Goal: Navigation & Orientation: Understand site structure

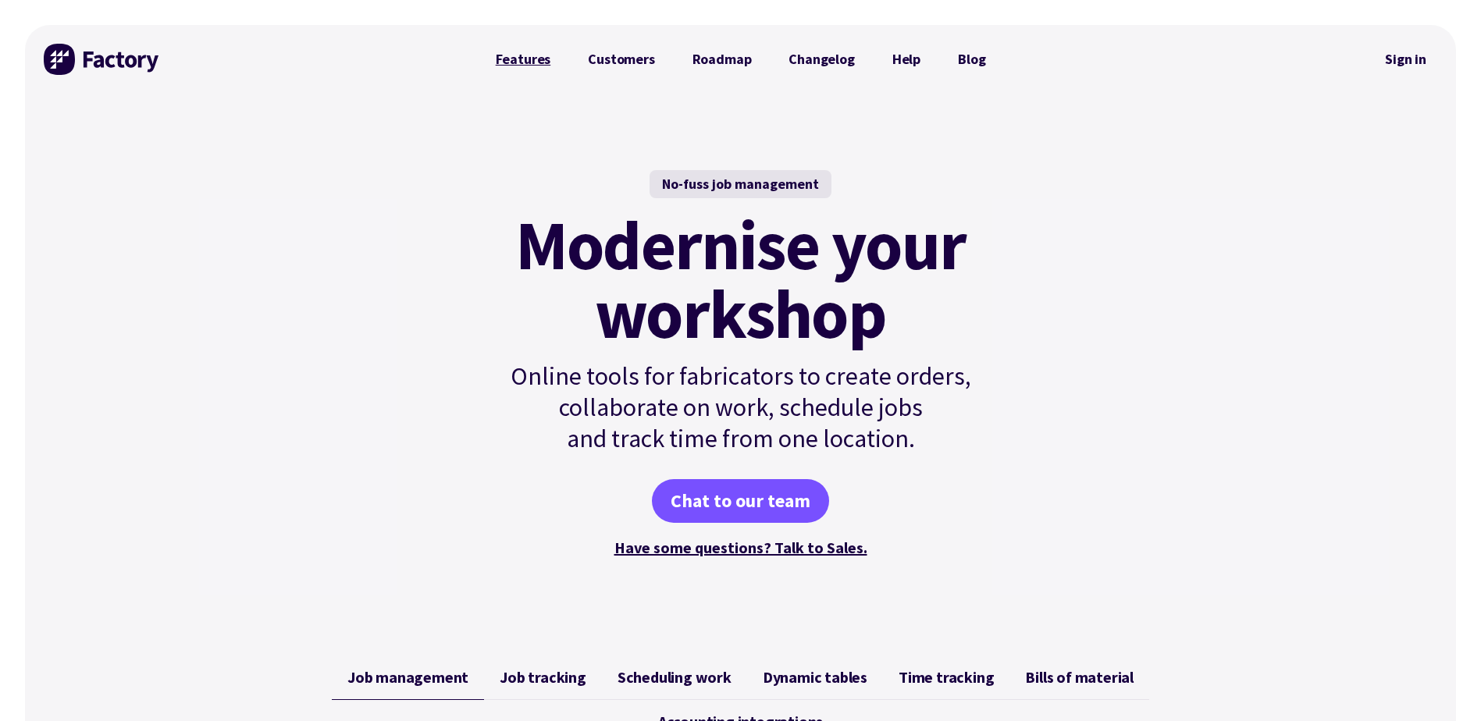
click at [538, 62] on link "Features" at bounding box center [523, 59] width 93 height 31
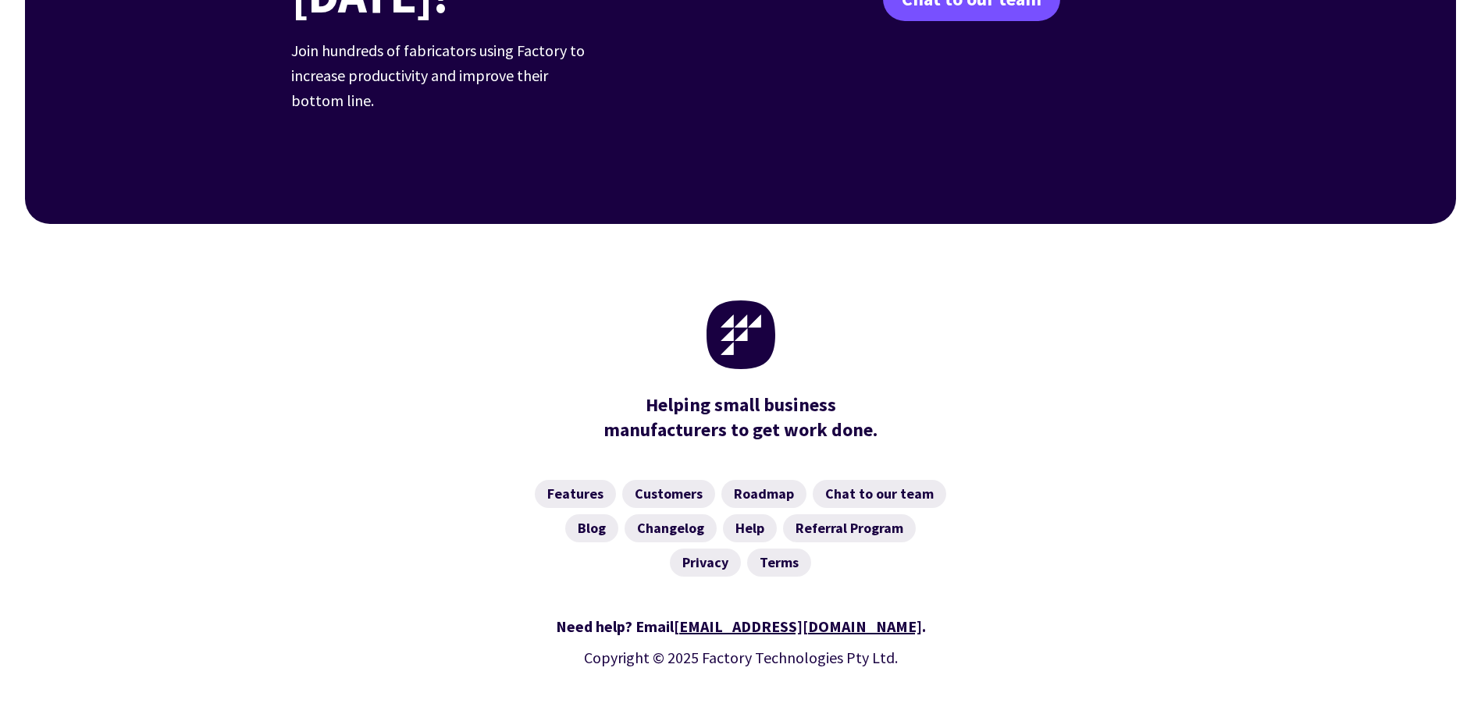
scroll to position [2421, 0]
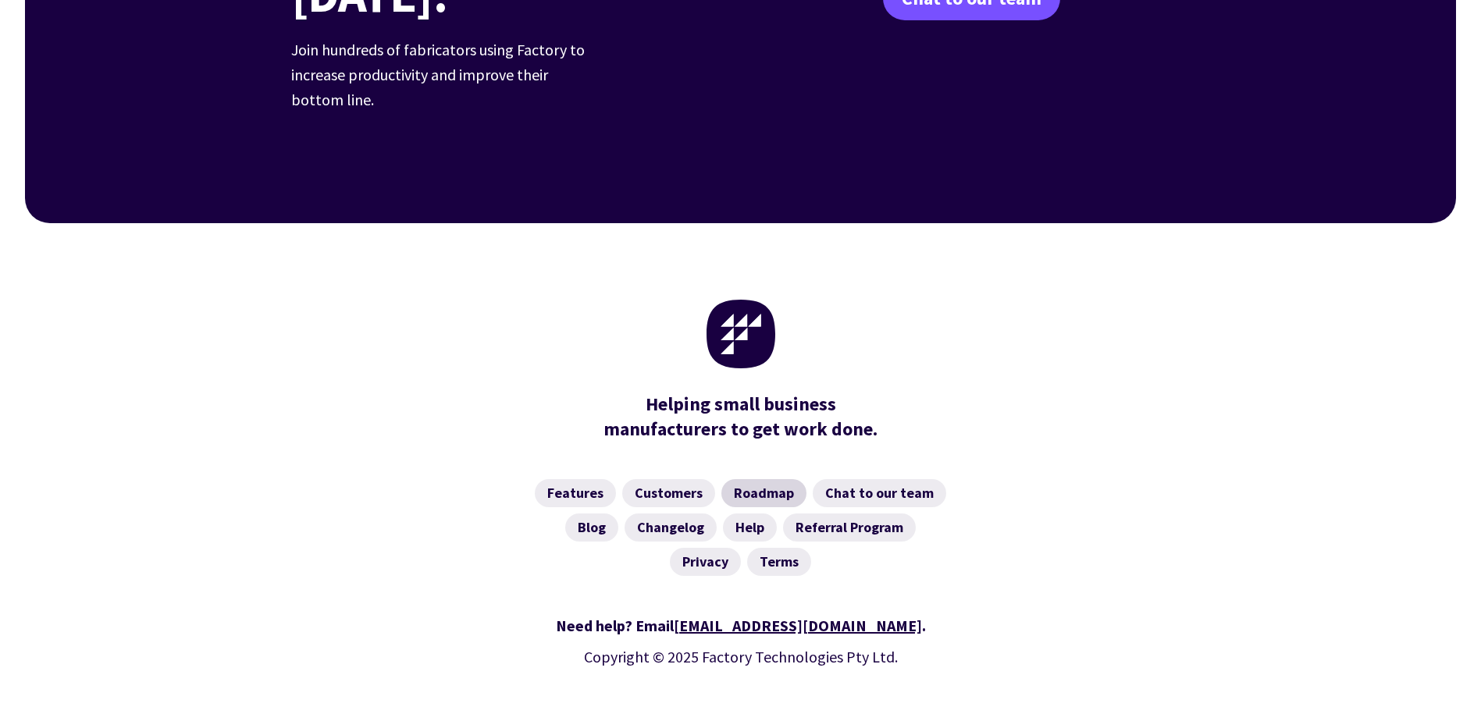
click at [767, 479] on link "Roadmap" at bounding box center [763, 493] width 85 height 28
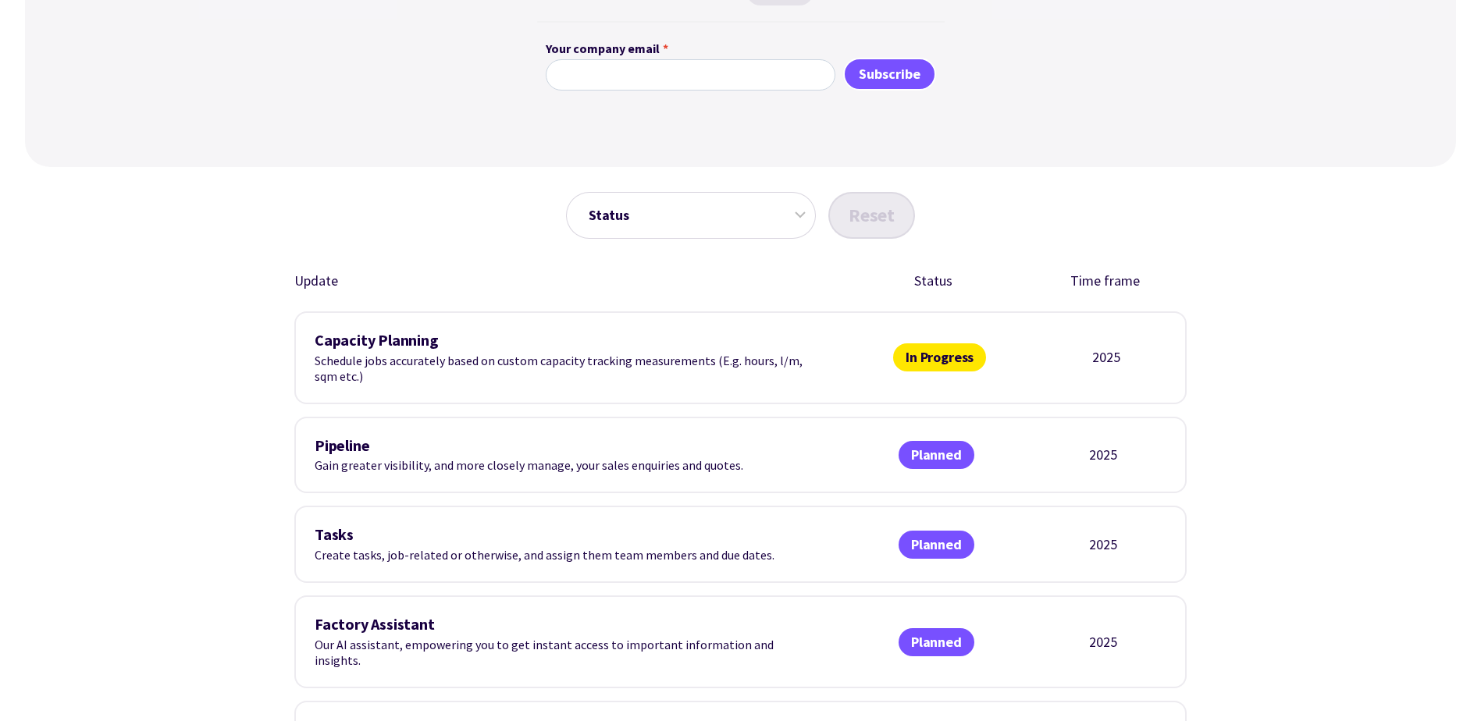
scroll to position [468, 0]
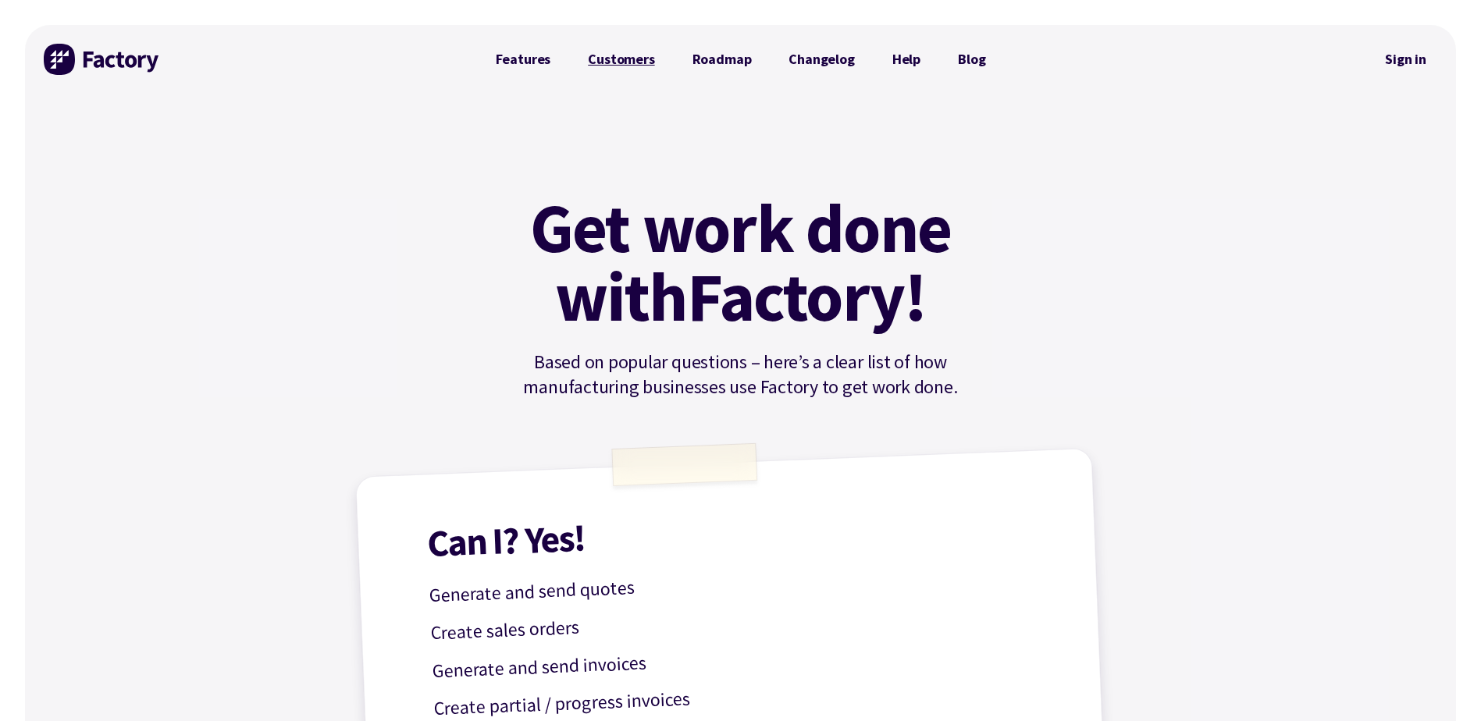
click at [589, 52] on link "Customers" at bounding box center [621, 59] width 104 height 31
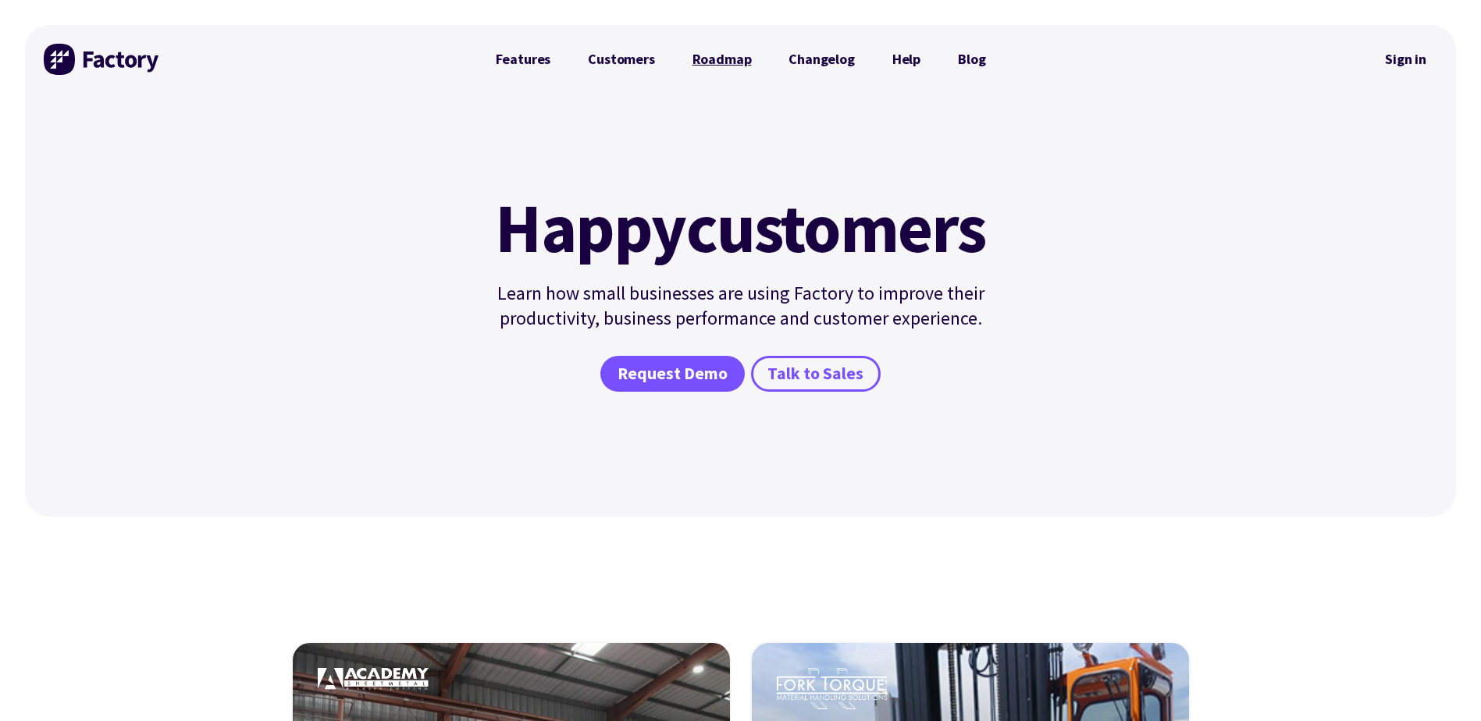
click at [721, 64] on link "Roadmap" at bounding box center [722, 59] width 97 height 31
